Goal: Information Seeking & Learning: Learn about a topic

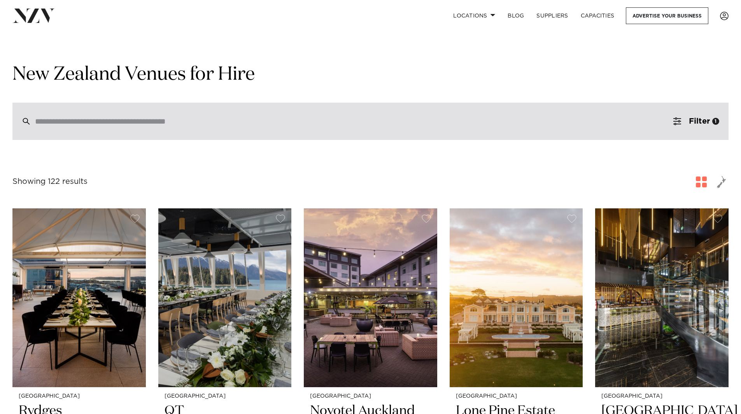
click at [322, 123] on input "search" at bounding box center [354, 121] width 638 height 9
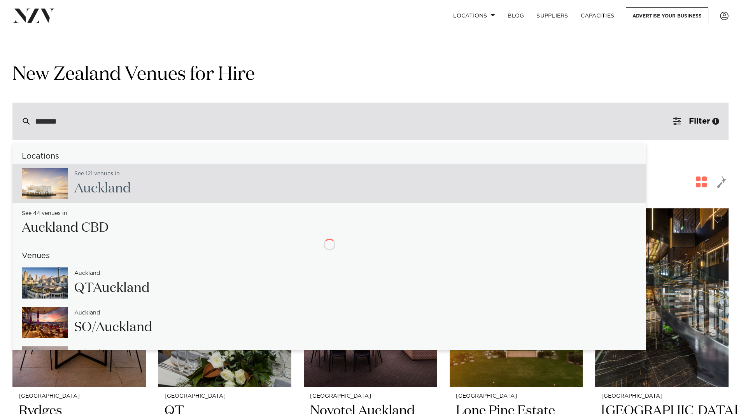
type input "********"
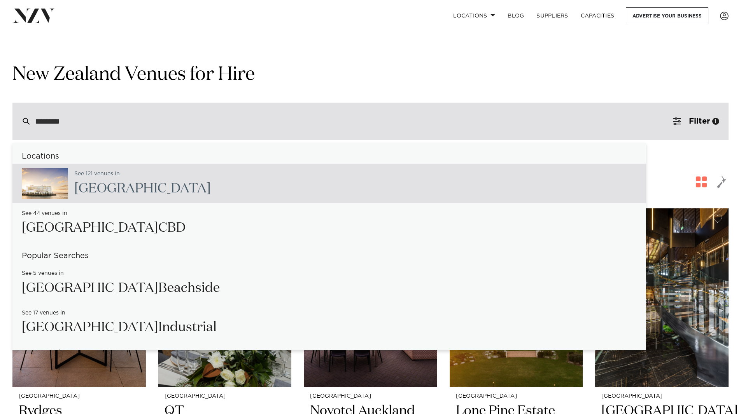
type input "**********"
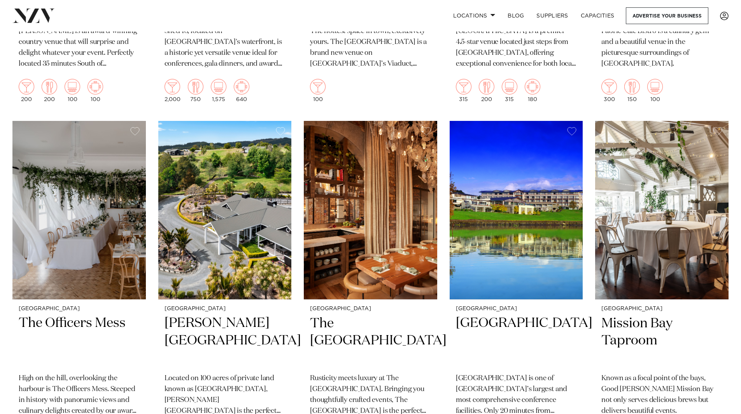
scroll to position [3718, 0]
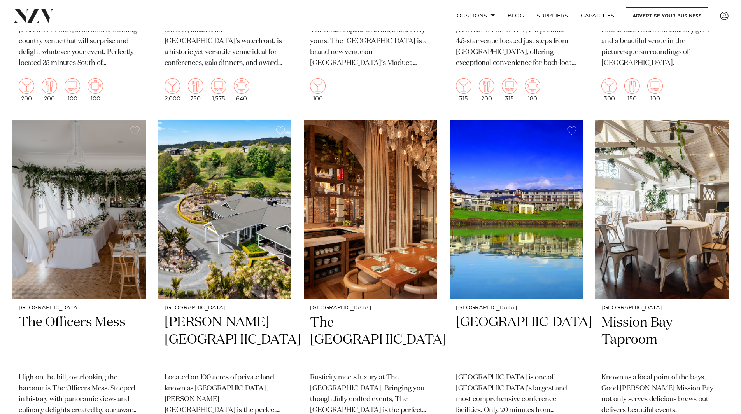
click at [391, 373] on p "Rusticity meets luxury at The Hotel Britomart. Bringing you thoughtfully crafte…" at bounding box center [370, 395] width 121 height 44
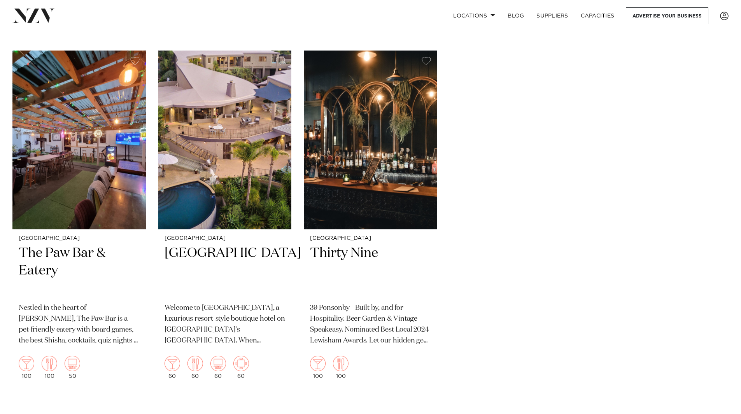
scroll to position [8651, 0]
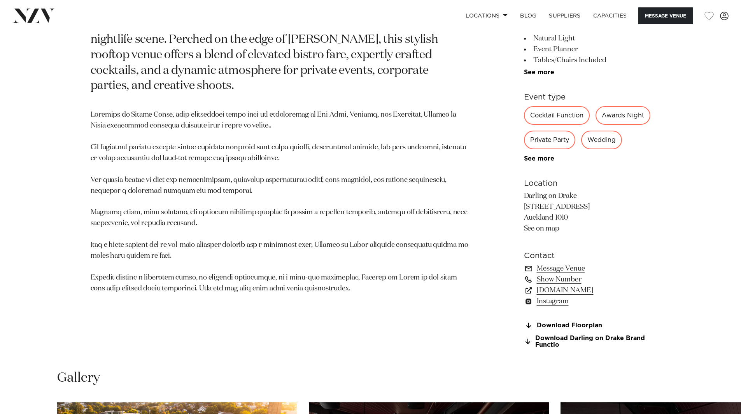
scroll to position [462, 0]
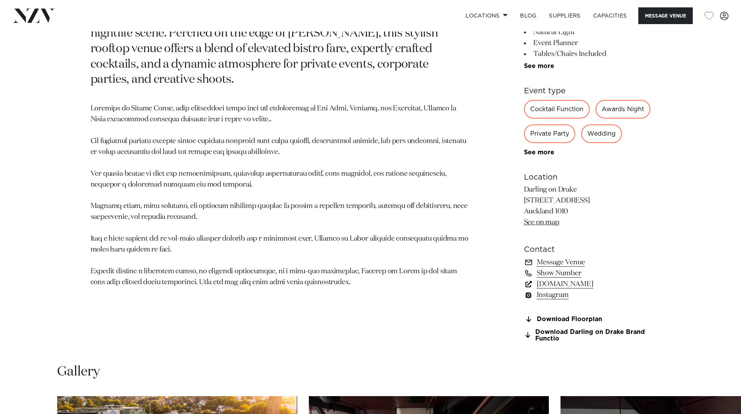
click at [578, 290] on link "www.darlingondrake.com" at bounding box center [587, 284] width 127 height 11
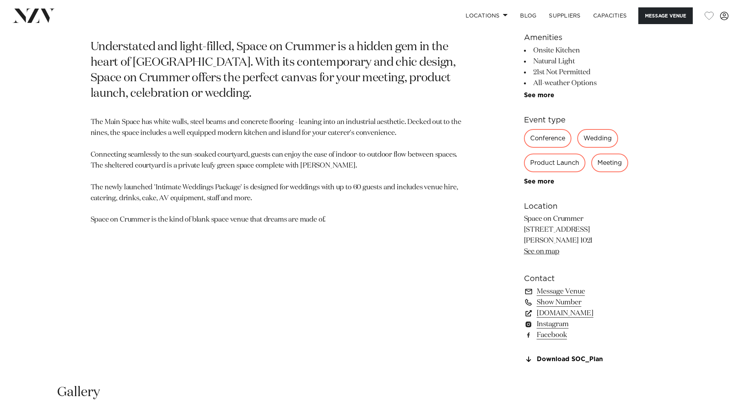
scroll to position [433, 0]
click at [574, 312] on link "spaceoncrummer.co.nz" at bounding box center [587, 313] width 127 height 11
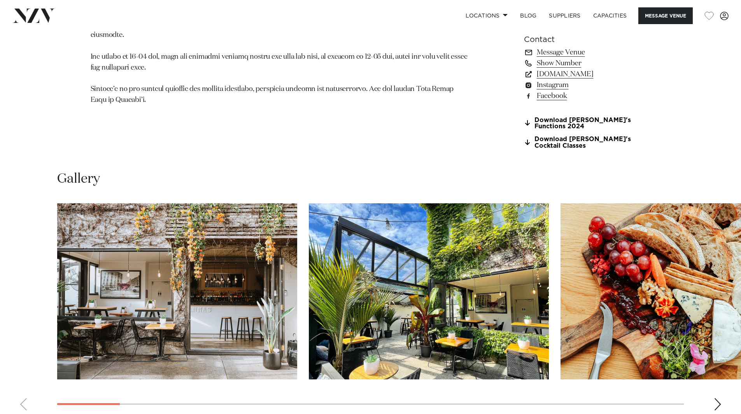
scroll to position [672, 0]
click at [577, 80] on link "www.rosannas.co.nz" at bounding box center [587, 74] width 127 height 11
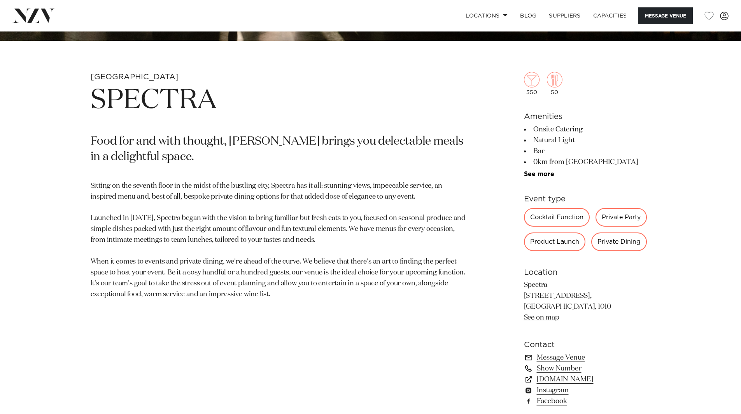
scroll to position [339, 0]
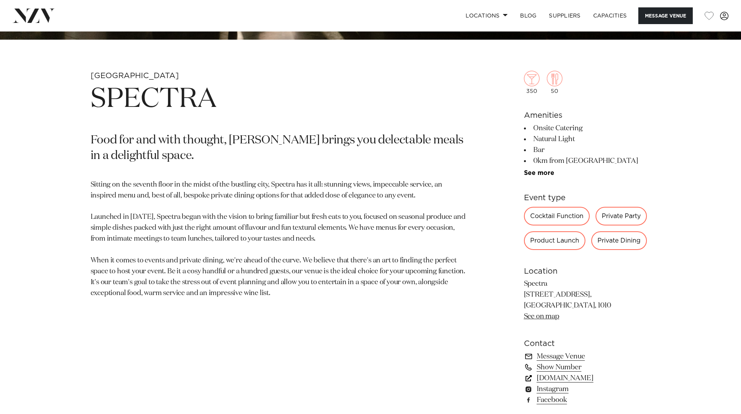
click at [567, 378] on link "[DOMAIN_NAME]" at bounding box center [587, 378] width 127 height 11
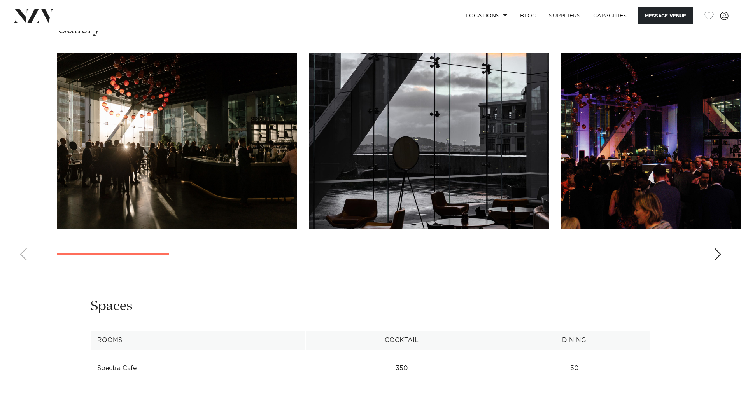
scroll to position [761, 0]
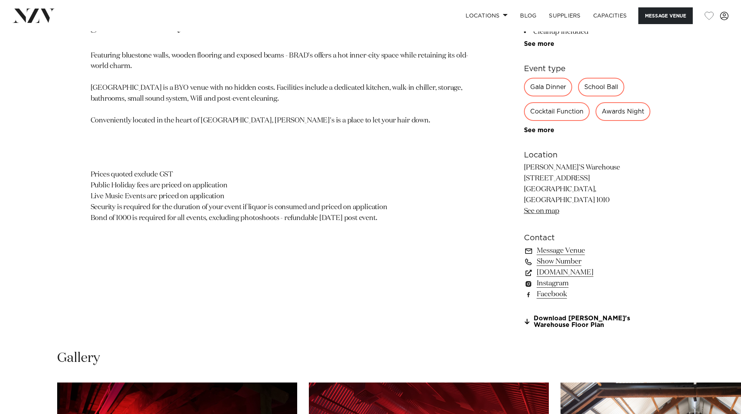
scroll to position [484, 0]
click at [585, 278] on link "[DOMAIN_NAME]" at bounding box center [587, 272] width 127 height 11
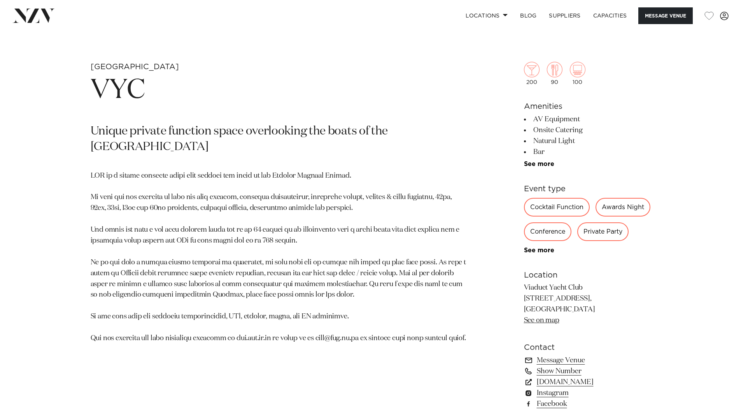
scroll to position [349, 0]
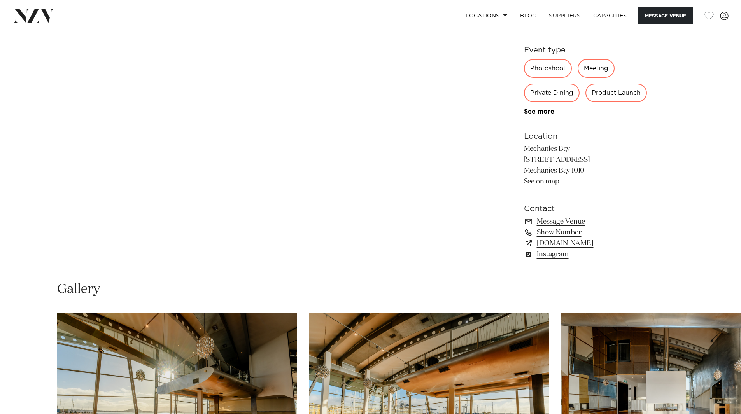
scroll to position [502, 0]
click at [559, 244] on link "[DOMAIN_NAME]" at bounding box center [587, 243] width 127 height 11
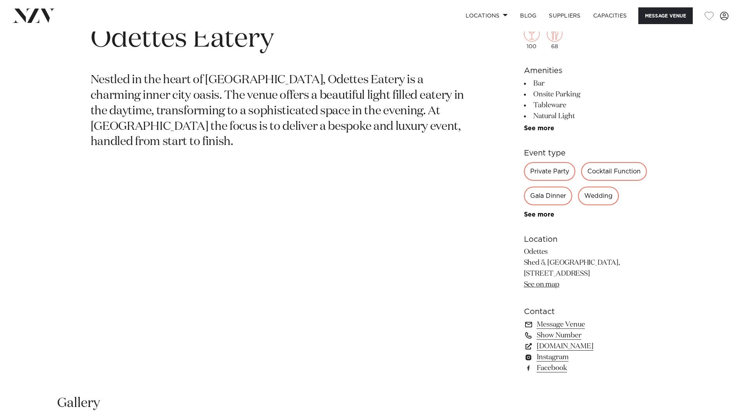
scroll to position [400, 0]
click at [583, 347] on link "[DOMAIN_NAME]" at bounding box center [587, 346] width 127 height 11
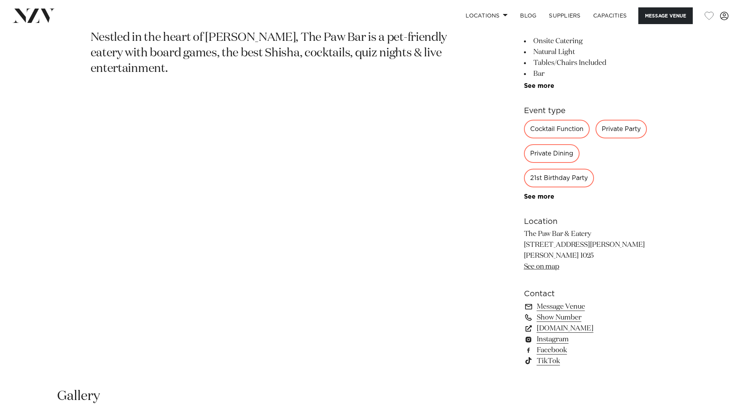
scroll to position [443, 0]
click at [570, 329] on link "www.thepawbar.co.nz" at bounding box center [587, 327] width 127 height 11
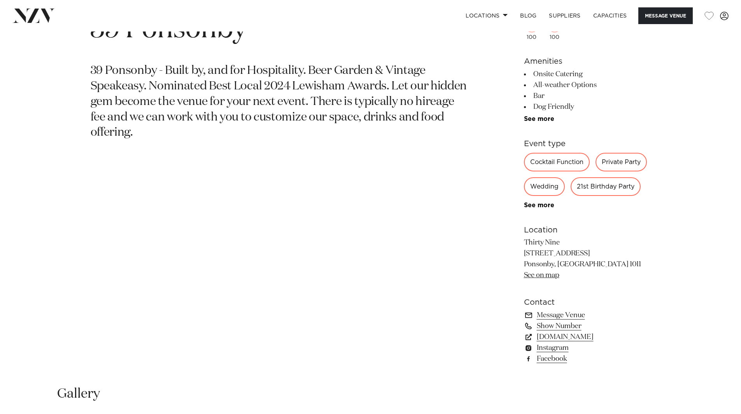
scroll to position [409, 0]
click at [580, 334] on link "[DOMAIN_NAME]" at bounding box center [587, 336] width 127 height 11
